Goal: Transaction & Acquisition: Book appointment/travel/reservation

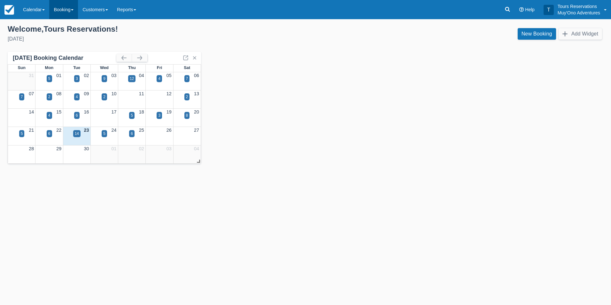
click at [65, 7] on link "Booking" at bounding box center [63, 9] width 29 height 19
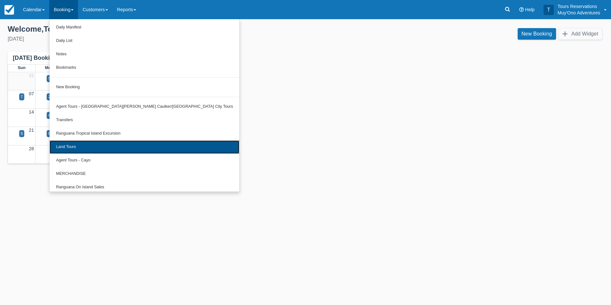
click at [107, 150] on link "Land Tours" at bounding box center [145, 146] width 190 height 13
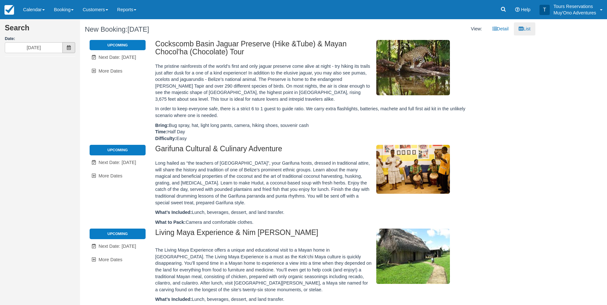
click at [66, 44] on span at bounding box center [68, 47] width 13 height 11
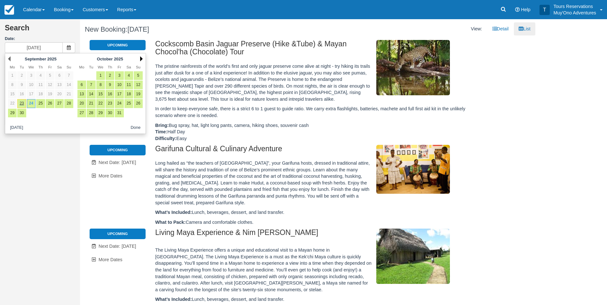
click at [141, 57] on link "Next" at bounding box center [141, 58] width 3 height 5
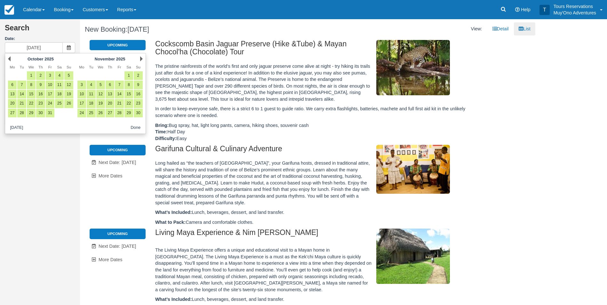
click at [141, 57] on link "Next" at bounding box center [141, 58] width 3 height 5
click at [141, 59] on link "Next" at bounding box center [141, 58] width 3 height 5
click at [119, 82] on link "6" at bounding box center [119, 85] width 9 height 9
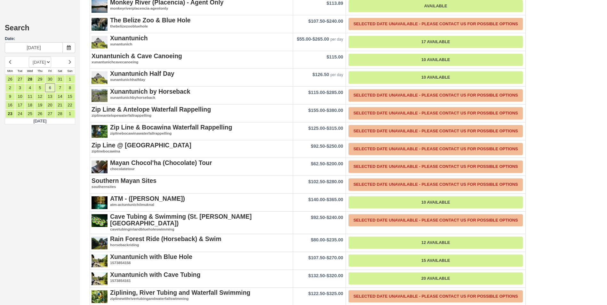
scroll to position [539, 0]
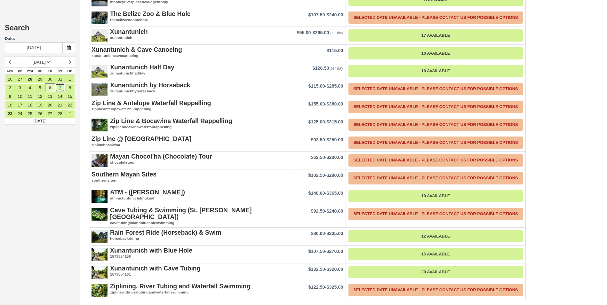
click at [59, 86] on link "7" at bounding box center [60, 87] width 10 height 9
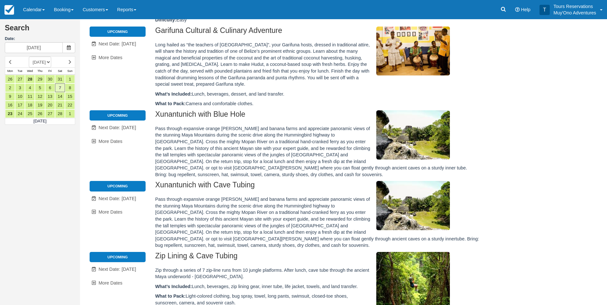
scroll to position [353, 0]
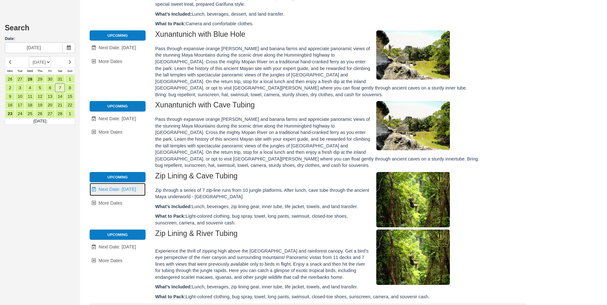
click at [124, 187] on span "Next Date: Feb 10, 2026" at bounding box center [117, 189] width 37 height 5
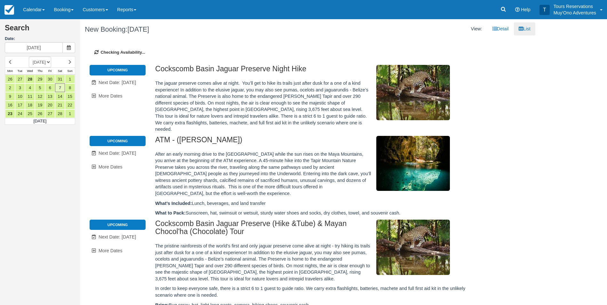
type input "[DATE]"
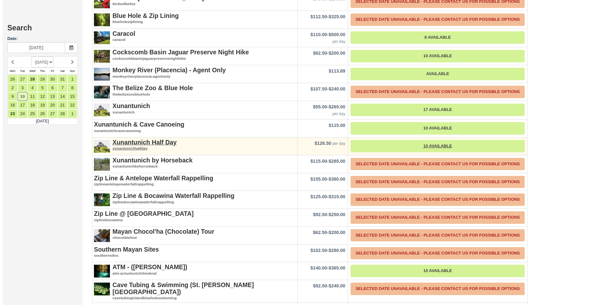
scroll to position [524, 0]
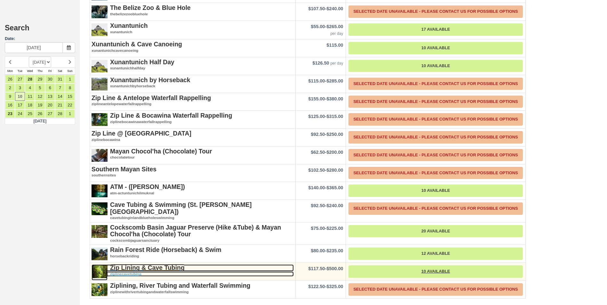
click at [167, 268] on strong "Zip Lining & Cave Tubing" at bounding box center [147, 267] width 75 height 7
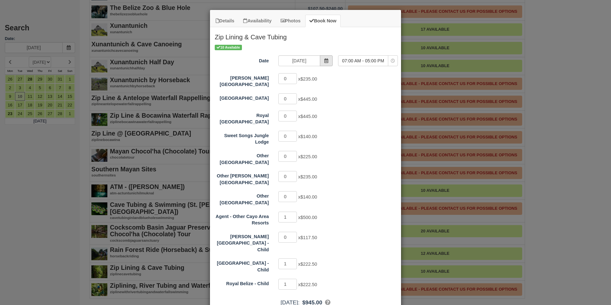
click at [320, 59] on span "Item Modal" at bounding box center [326, 60] width 13 height 11
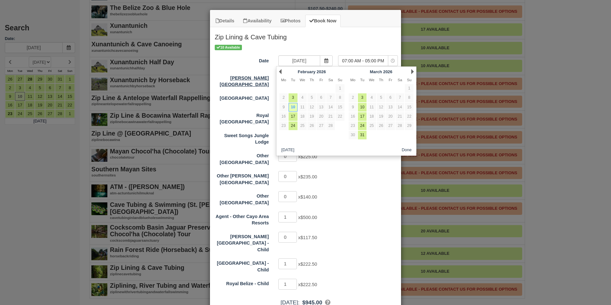
click at [258, 78] on label "[PERSON_NAME][GEOGRAPHIC_DATA]" at bounding box center [242, 80] width 64 height 15
click at [279, 78] on input "0" at bounding box center [288, 78] width 19 height 11
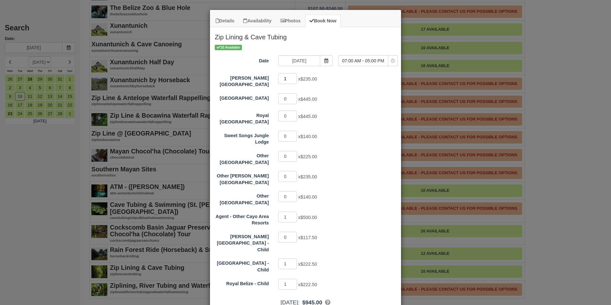
type input "1"
click at [290, 78] on input "1" at bounding box center [288, 78] width 19 height 11
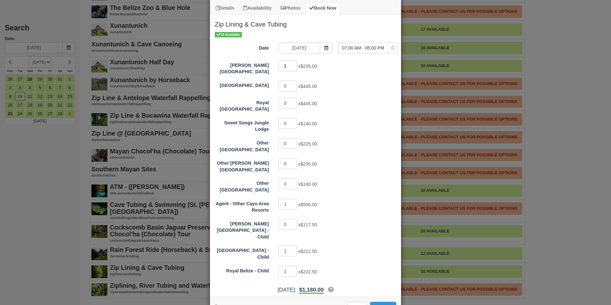
scroll to position [20, 0]
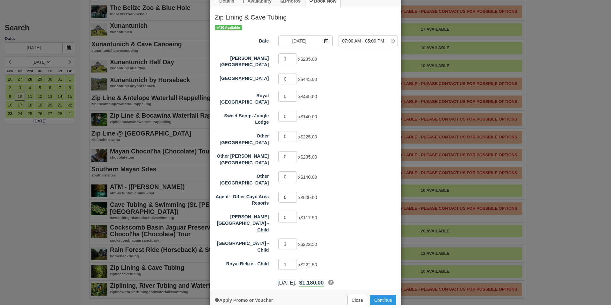
type input "0"
click at [293, 192] on input "0" at bounding box center [288, 197] width 19 height 11
type input "0"
click at [292, 239] on input "0" at bounding box center [288, 244] width 19 height 11
type input "0"
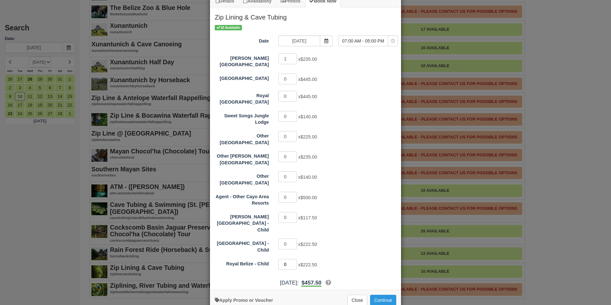
click at [292, 259] on input "0" at bounding box center [288, 264] width 19 height 11
click at [381, 295] on button "Continue" at bounding box center [383, 300] width 26 height 11
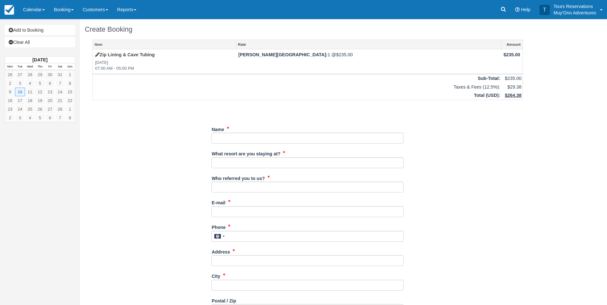
click at [355, 12] on div "Menu Calendar Booking Customer Inventory Booking Daily Manifest Daily List Note…" at bounding box center [303, 9] width 607 height 19
click at [37, 45] on link "Clear All" at bounding box center [40, 42] width 70 height 10
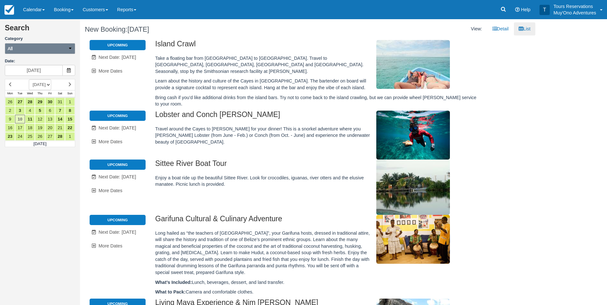
click at [54, 48] on button "All" at bounding box center [40, 48] width 70 height 11
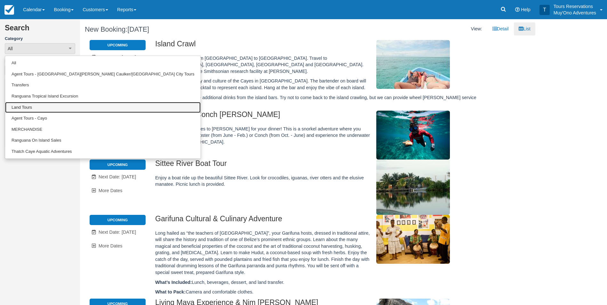
click at [35, 108] on link "Land Tours" at bounding box center [102, 107] width 195 height 11
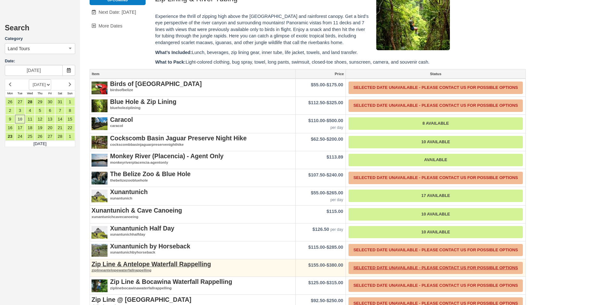
scroll to position [332, 0]
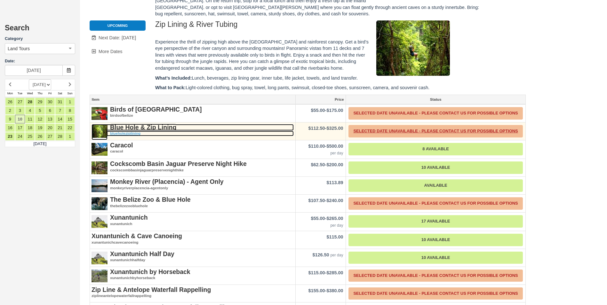
click at [148, 125] on strong "Blue Hole & Zip Lining" at bounding box center [143, 127] width 66 height 7
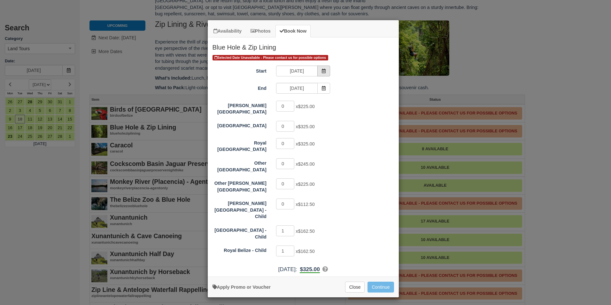
click at [329, 70] on span "Item Modal" at bounding box center [324, 71] width 13 height 11
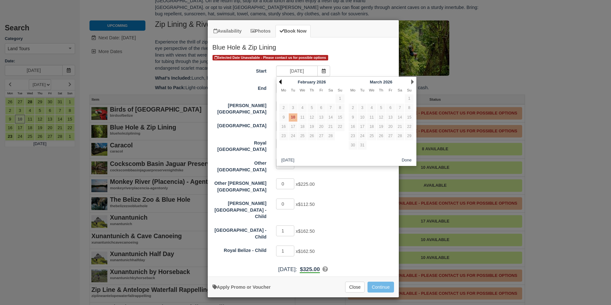
click at [282, 81] on link "Prev" at bounding box center [280, 81] width 3 height 5
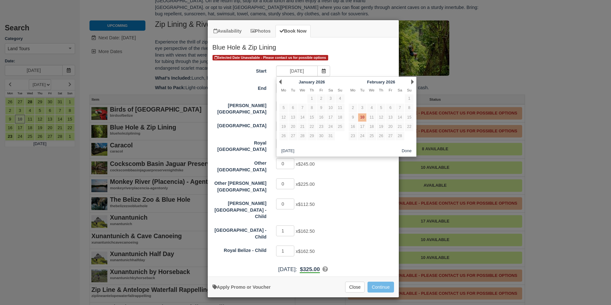
click at [282, 81] on link "Prev" at bounding box center [280, 81] width 3 height 5
click at [357, 282] on button "Close" at bounding box center [355, 287] width 20 height 11
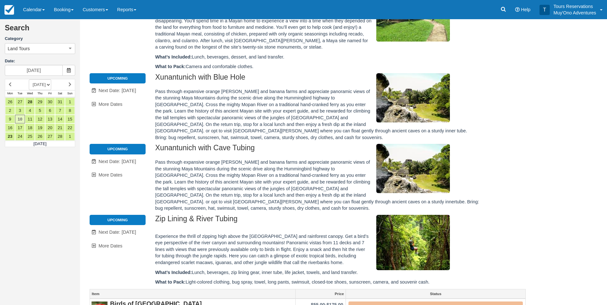
scroll to position [128, 0]
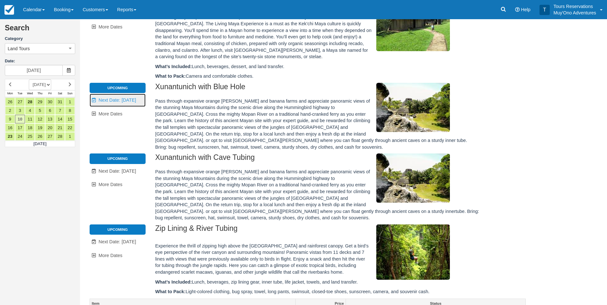
click at [136, 98] on span "Next Date: [DATE]" at bounding box center [117, 100] width 37 height 5
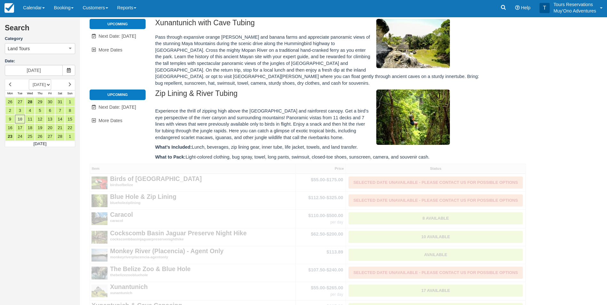
type input "[DATE]"
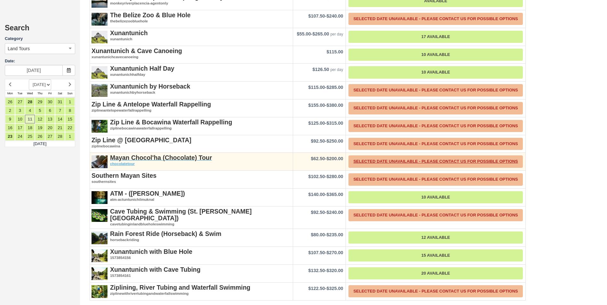
scroll to position [539, 0]
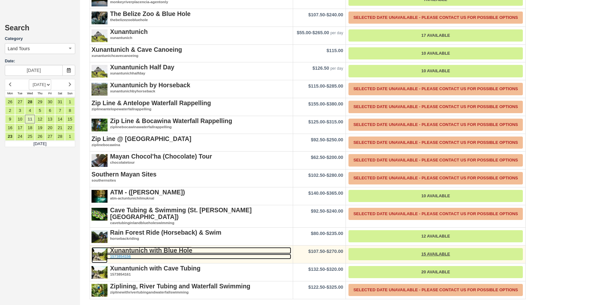
click at [176, 251] on strong "Xunantunich with Blue Hole" at bounding box center [151, 250] width 82 height 7
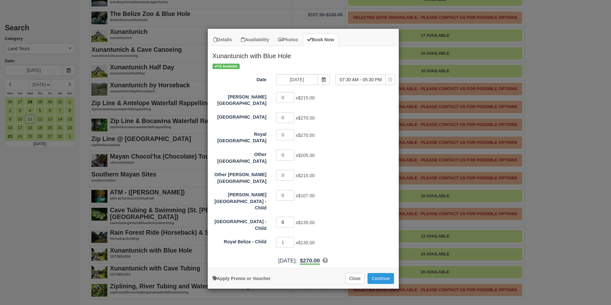
type input "0"
click at [291, 217] on input "0" at bounding box center [285, 222] width 19 height 11
type input "0"
click at [293, 237] on input "0" at bounding box center [285, 242] width 19 height 11
click at [359, 273] on button "Close" at bounding box center [355, 278] width 20 height 11
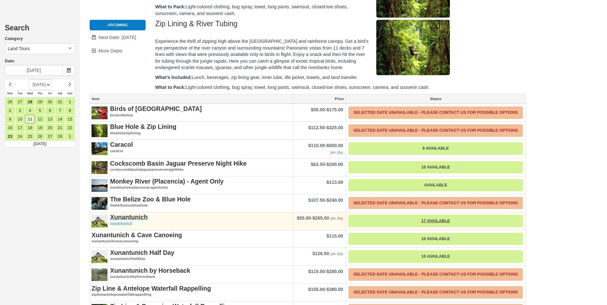
scroll to position [347, 0]
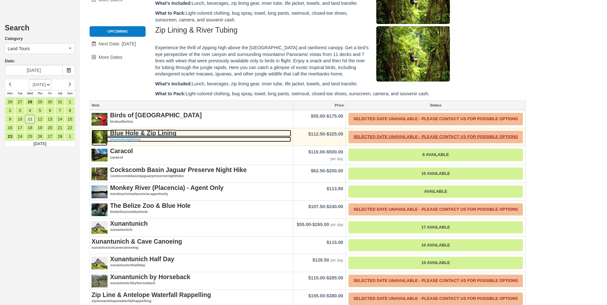
click at [159, 133] on strong "Blue Hole & Zip Lining" at bounding box center [143, 133] width 66 height 7
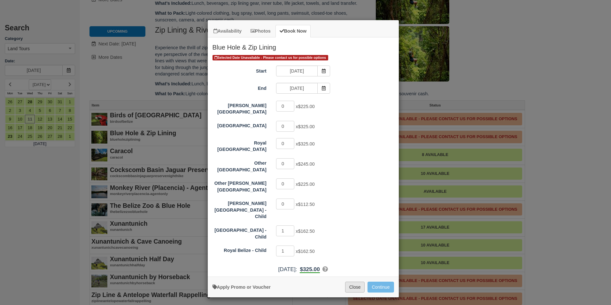
click at [360, 282] on button "Close" at bounding box center [355, 287] width 20 height 11
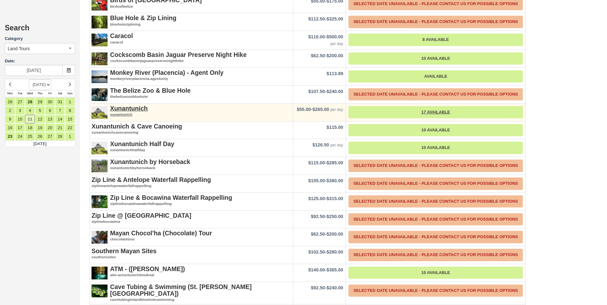
scroll to position [539, 0]
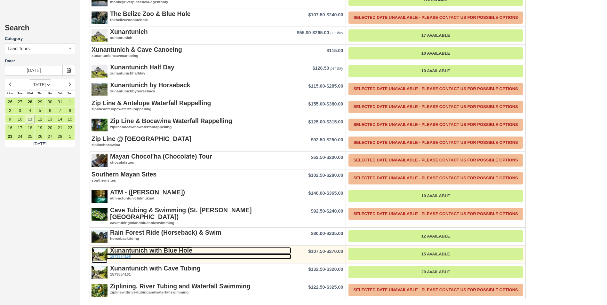
click at [174, 250] on strong "Xunantunich with Blue Hole" at bounding box center [151, 250] width 82 height 7
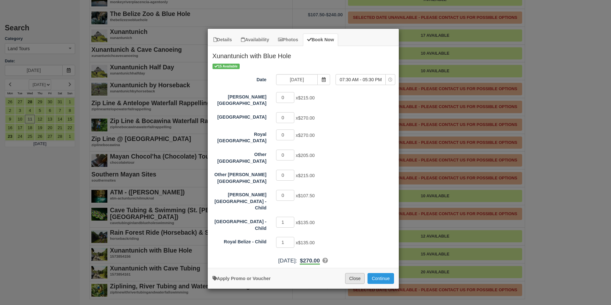
click at [352, 273] on button "Close" at bounding box center [355, 278] width 20 height 11
